Goal: Book appointment/travel/reservation

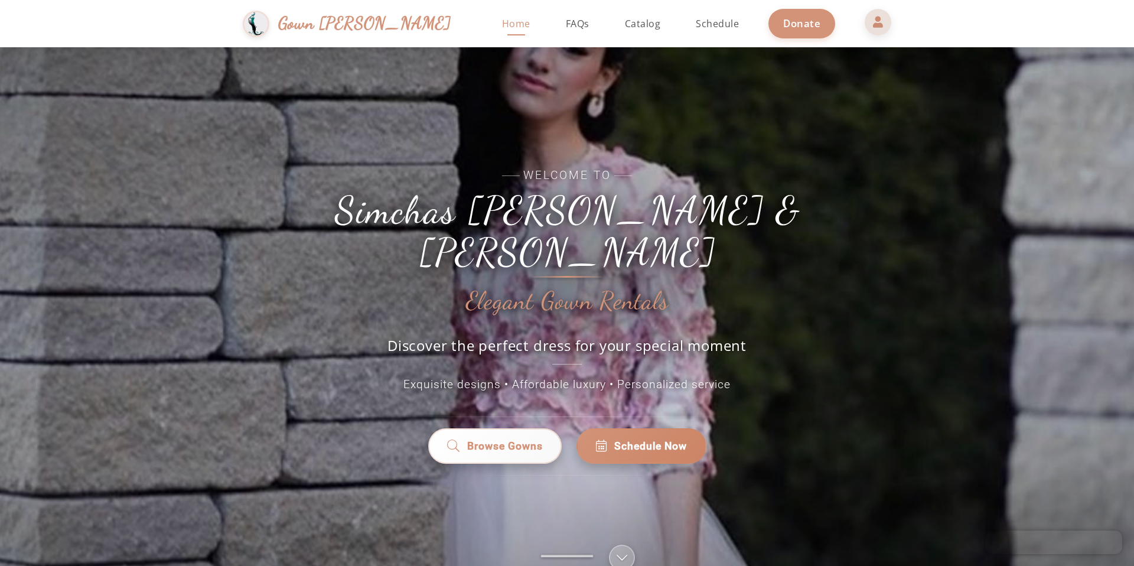
click at [864, 17] on span at bounding box center [878, 22] width 28 height 28
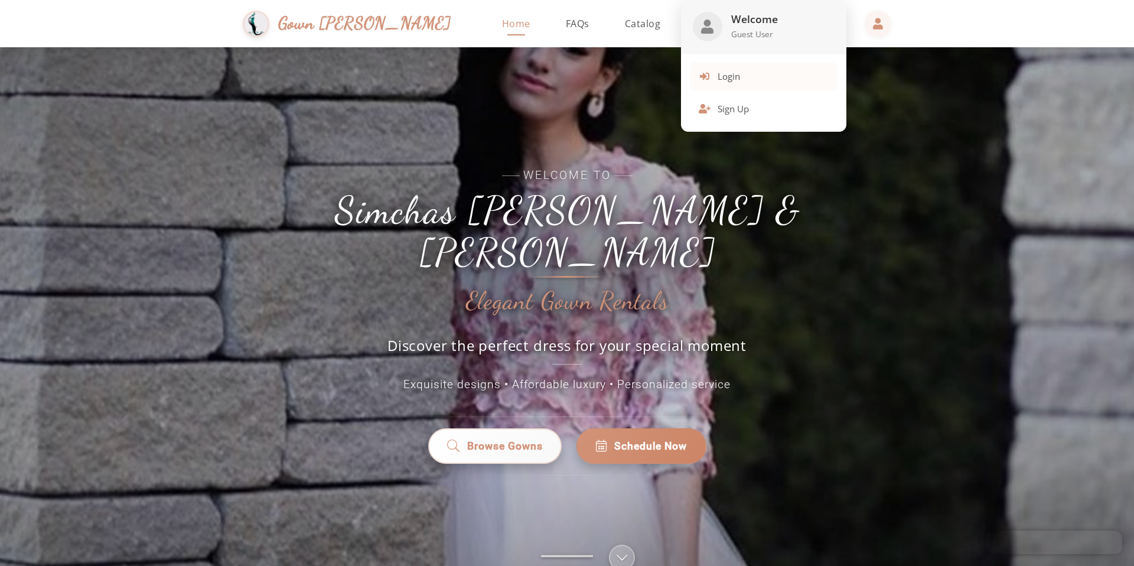
click at [737, 81] on span "Login" at bounding box center [728, 77] width 22 height 14
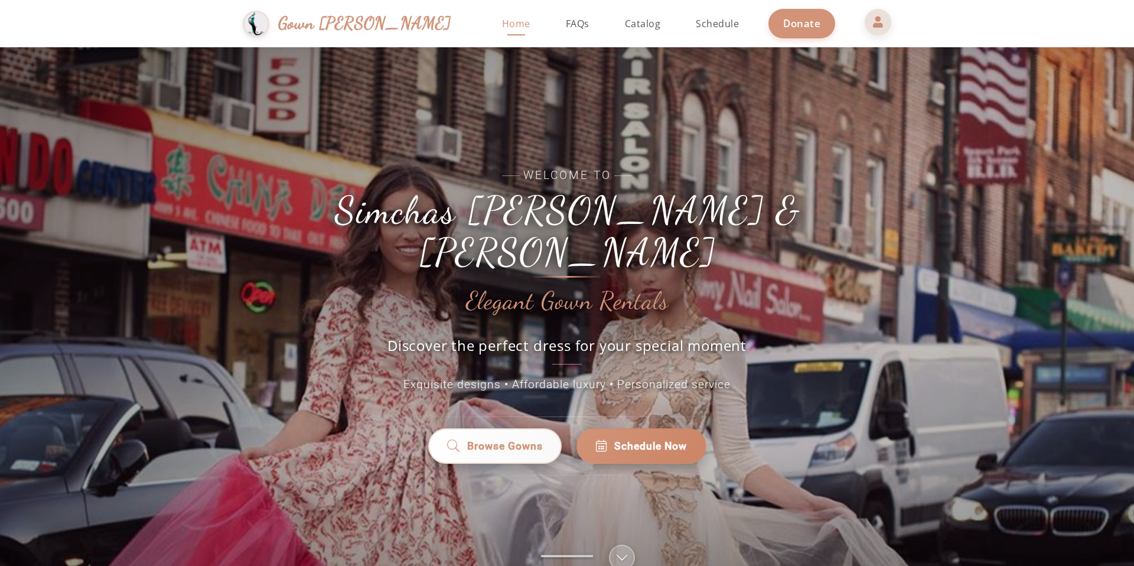
click at [864, 22] on span at bounding box center [878, 22] width 28 height 28
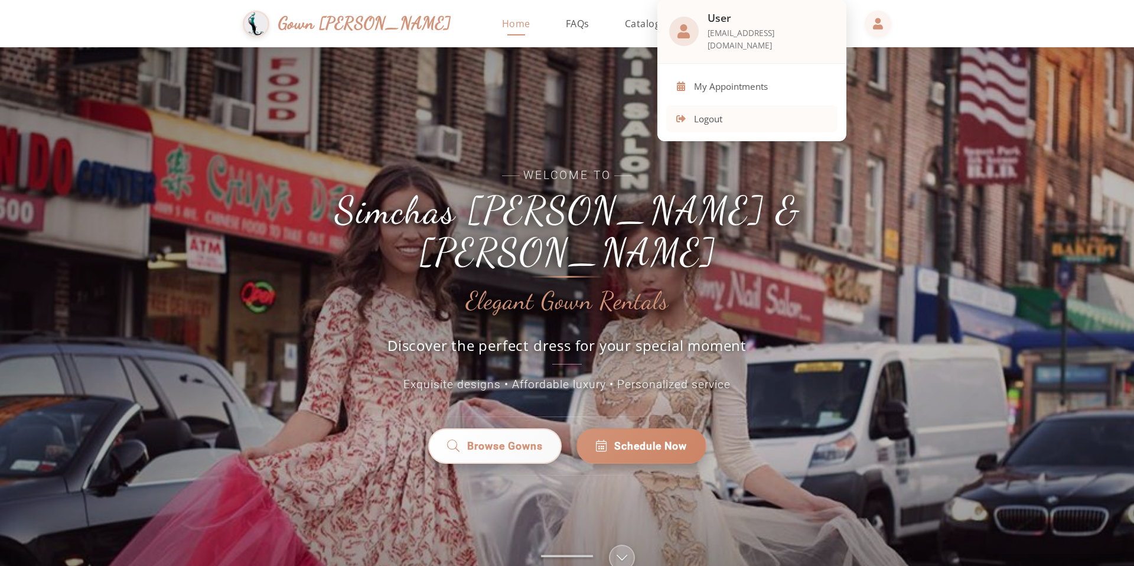
drag, startPoint x: 758, startPoint y: 81, endPoint x: 759, endPoint y: 103, distance: 21.9
click at [759, 103] on div "My Appointments Logout" at bounding box center [751, 103] width 171 height 60
click at [733, 86] on button "My Appointments" at bounding box center [751, 87] width 171 height 28
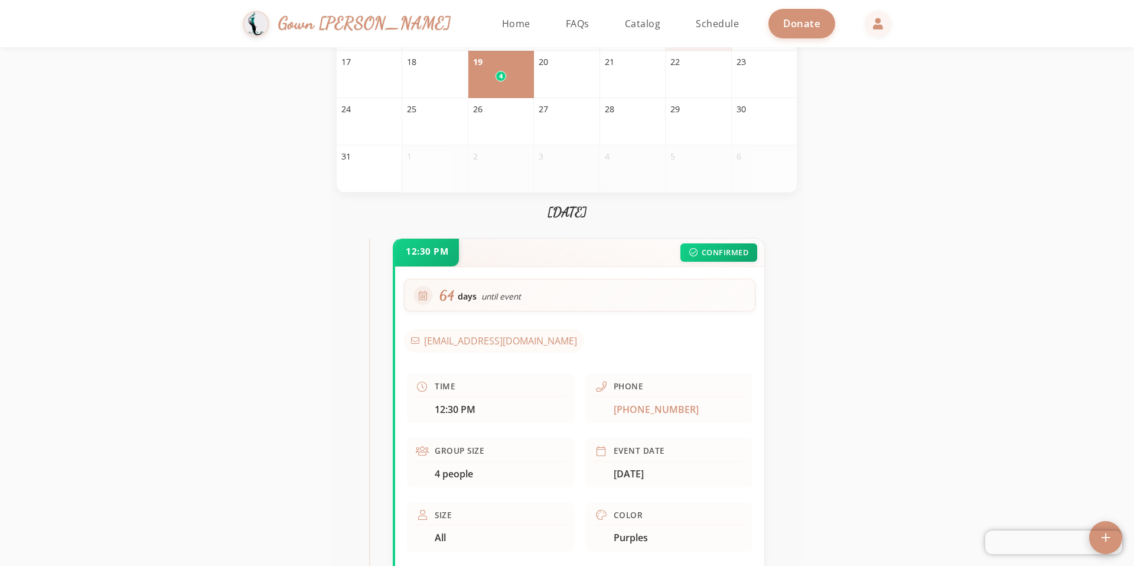
scroll to position [188, 0]
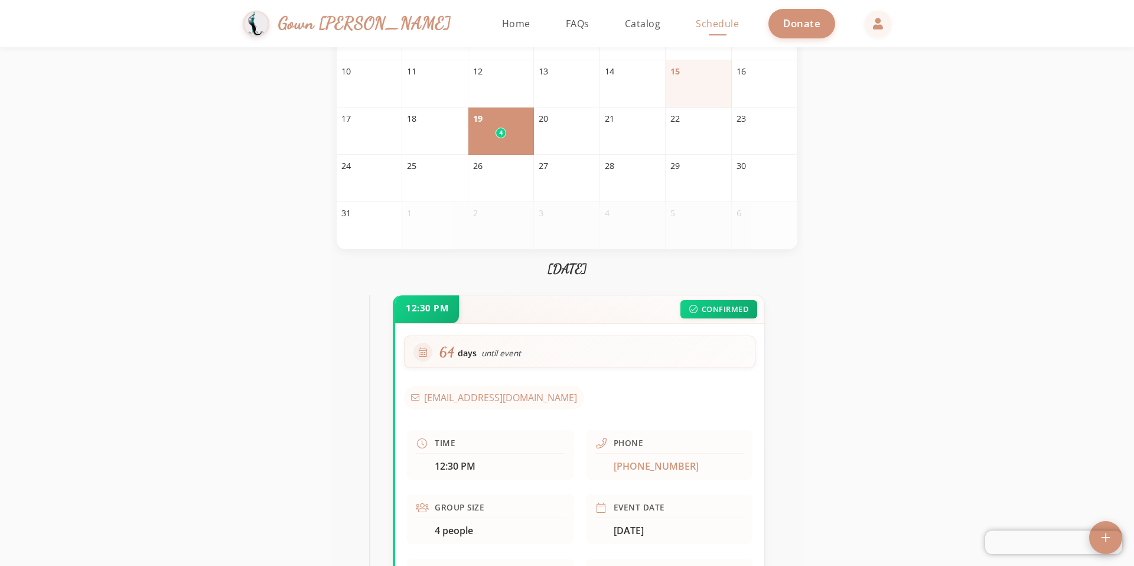
click at [696, 23] on span "Schedule" at bounding box center [717, 23] width 43 height 13
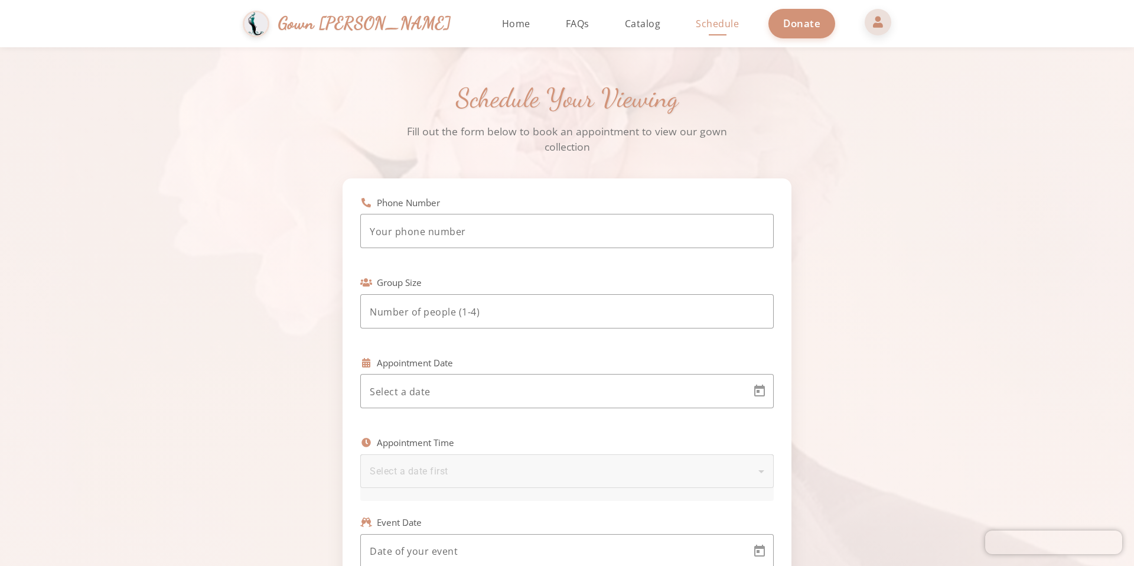
click at [864, 24] on span at bounding box center [878, 22] width 28 height 28
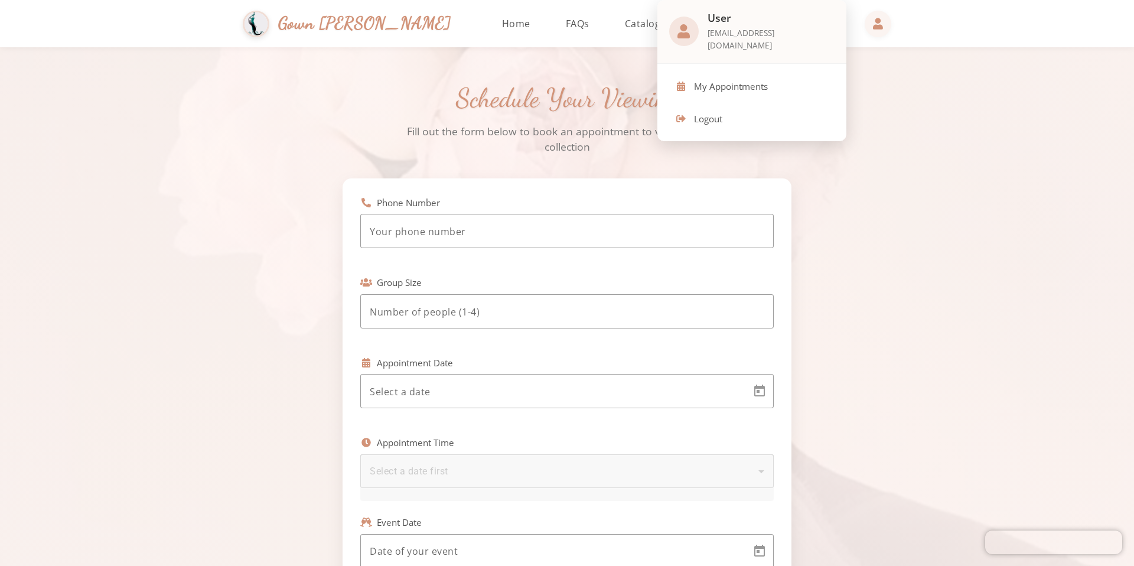
click at [955, 250] on div at bounding box center [567, 283] width 1134 height 566
